Goal: Complete Application Form: Complete application form

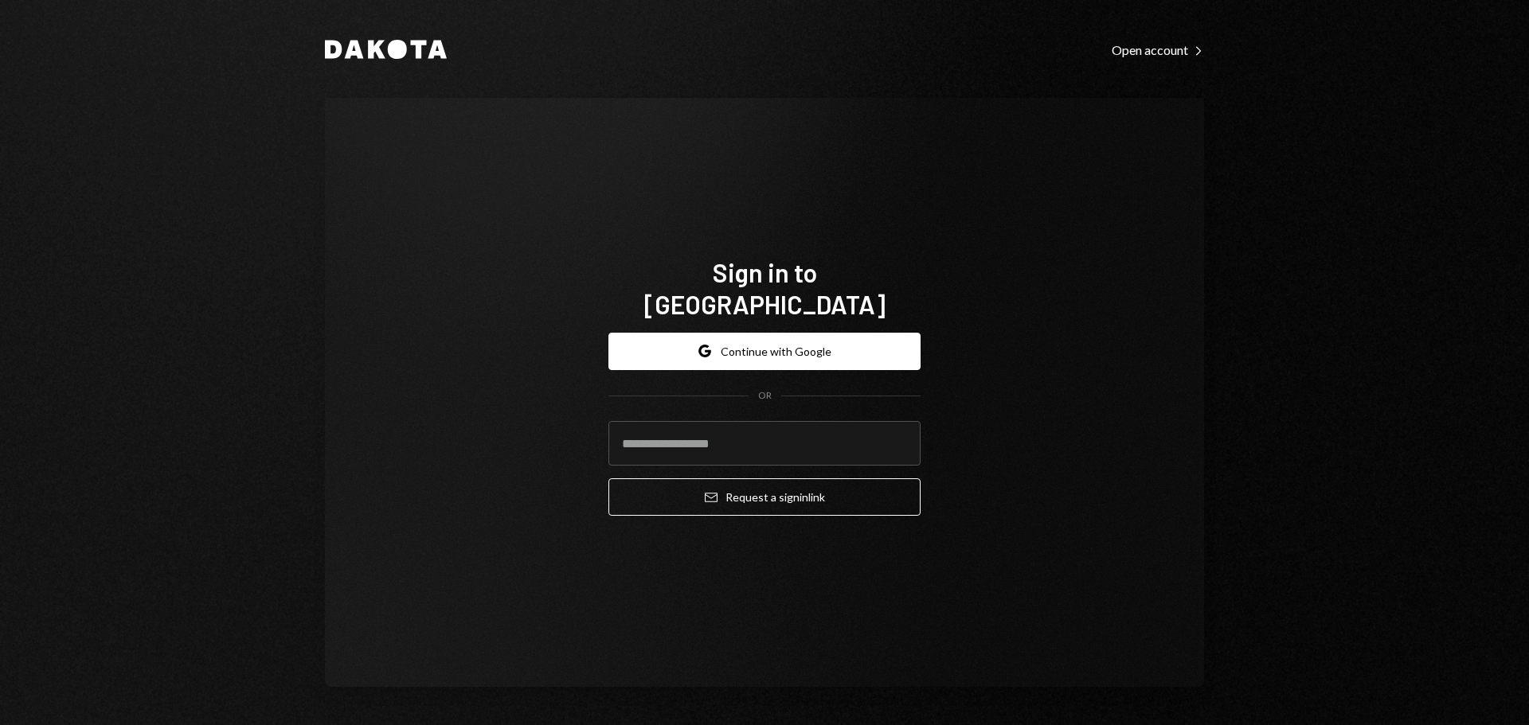
click at [710, 430] on input "email" at bounding box center [764, 443] width 312 height 45
type input "**********"
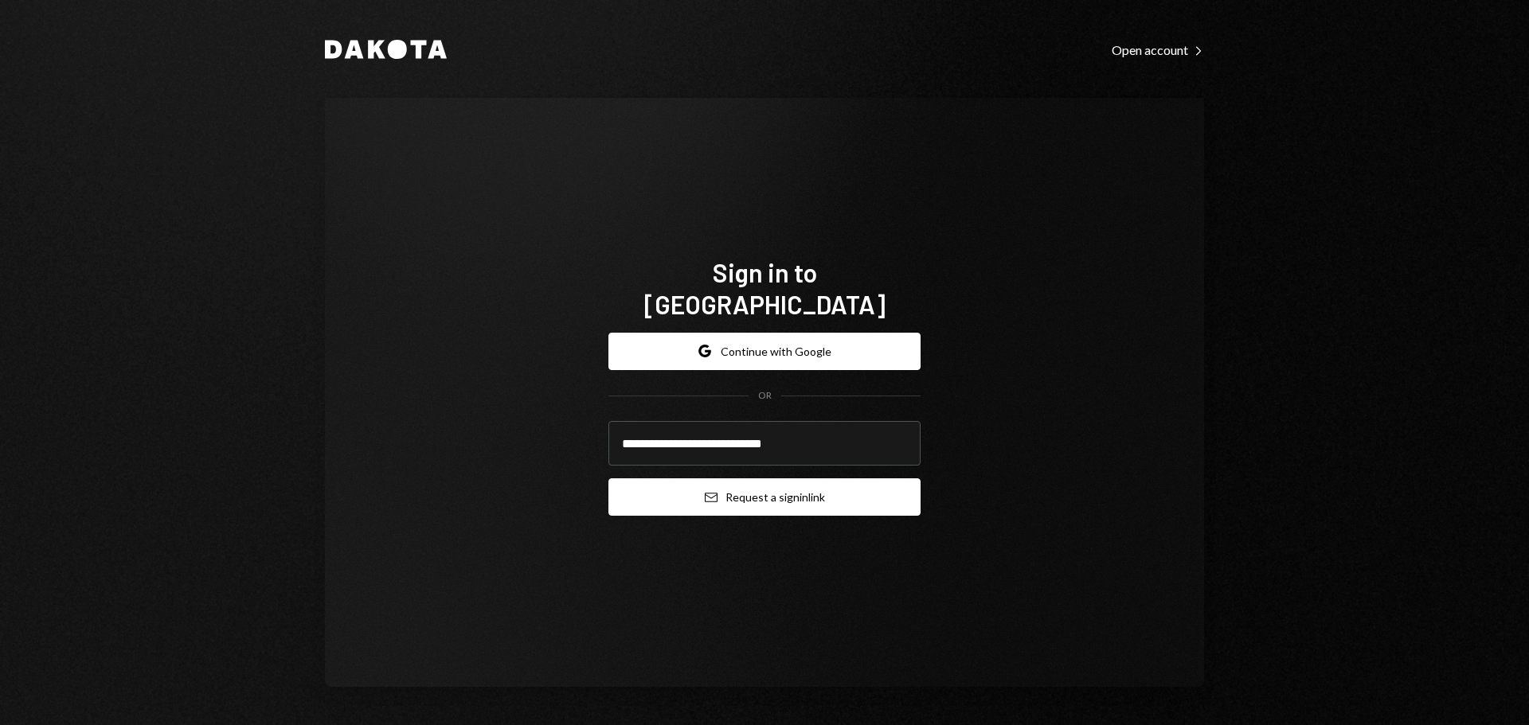
click at [754, 486] on button "Email Request a sign in link" at bounding box center [764, 496] width 312 height 37
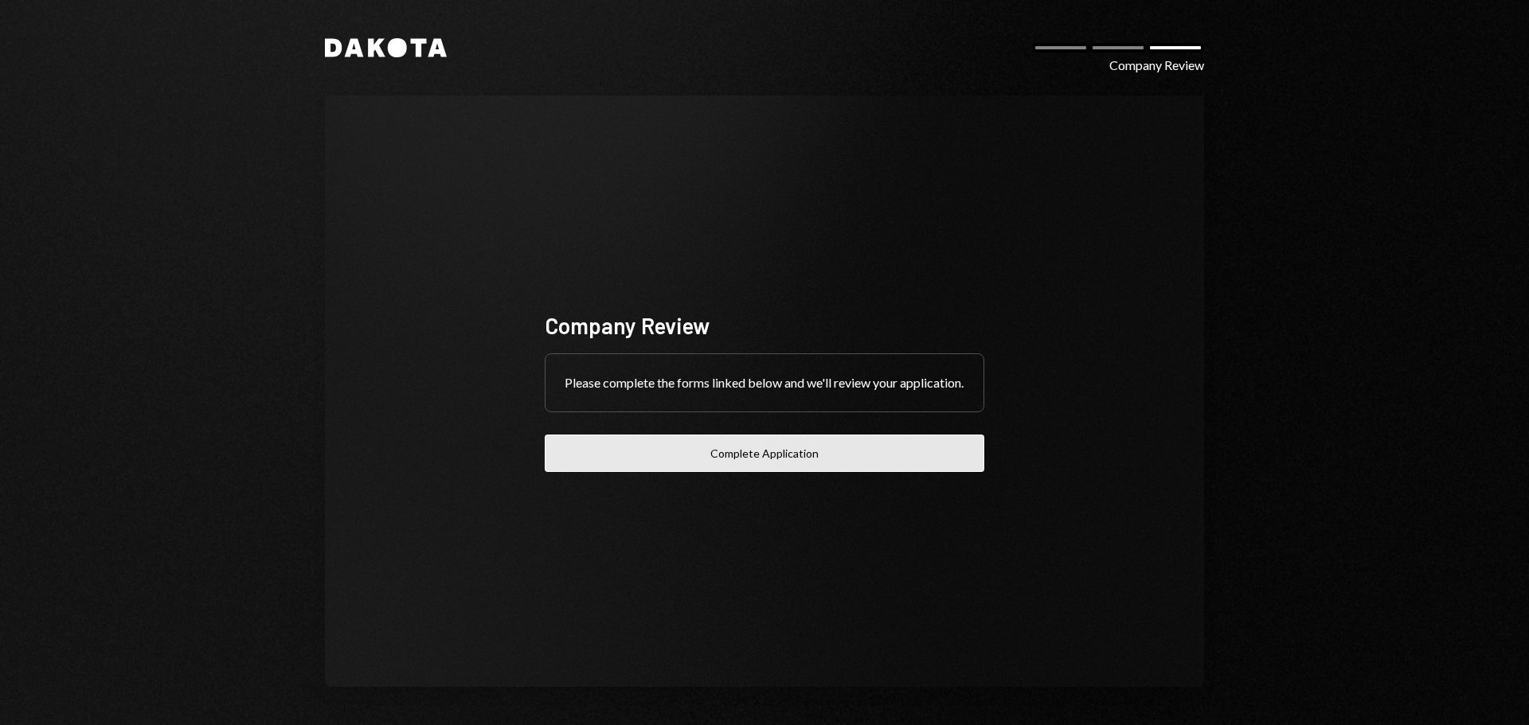
click at [770, 465] on button "Complete Application" at bounding box center [764, 453] width 439 height 37
